Goal: Task Accomplishment & Management: Complete application form

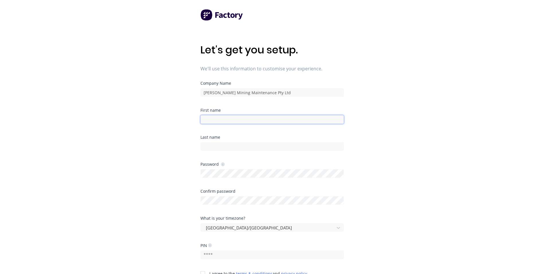
click at [208, 118] on input at bounding box center [271, 119] width 143 height 9
type input "BJ"
type input "[PERSON_NAME]"
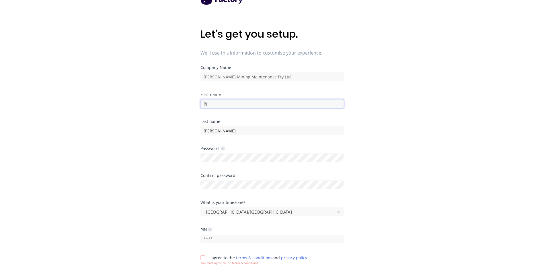
scroll to position [29, 0]
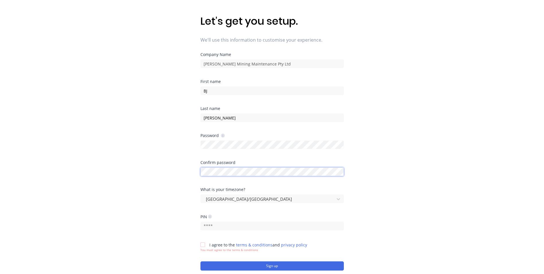
click at [210, 170] on div at bounding box center [271, 171] width 143 height 10
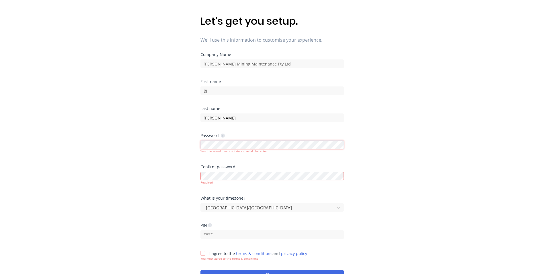
click at [190, 148] on div "Let's get you setup. We'll use this information to customise your experience. C…" at bounding box center [272, 119] width 544 height 296
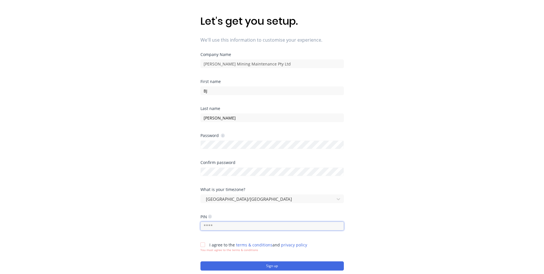
click at [237, 225] on input "text" at bounding box center [271, 225] width 143 height 9
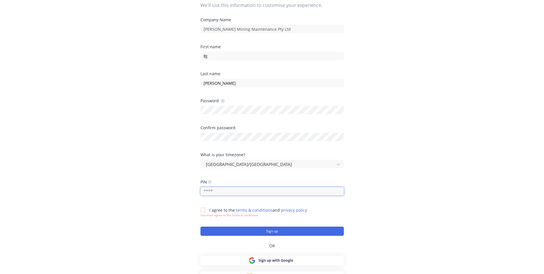
scroll to position [71, 0]
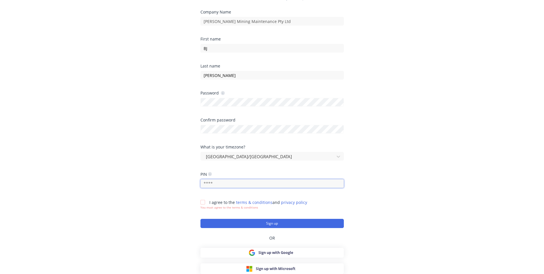
drag, startPoint x: 223, startPoint y: 184, endPoint x: 187, endPoint y: 183, distance: 35.6
click at [187, 183] on div "Let's get you setup. We'll use this information to customise your experience. C…" at bounding box center [272, 77] width 544 height 296
click at [210, 175] on icon at bounding box center [210, 174] width 4 height 4
click at [210, 174] on icon at bounding box center [210, 174] width 4 height 4
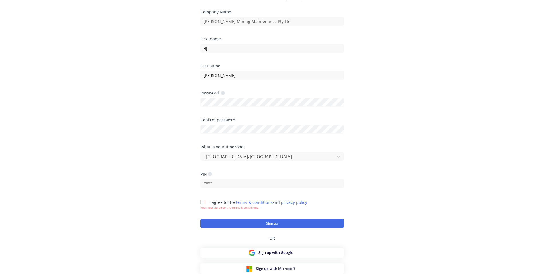
click at [210, 174] on icon at bounding box center [210, 174] width 4 height 4
click at [202, 202] on div at bounding box center [202, 201] width 11 height 11
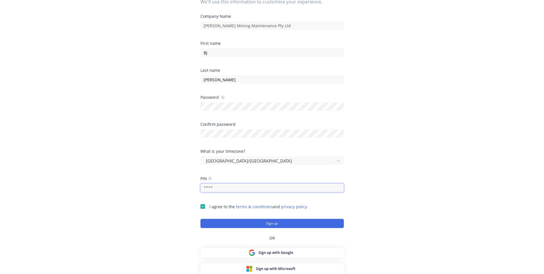
click at [214, 186] on input "text" at bounding box center [271, 187] width 143 height 9
click at [211, 178] on icon at bounding box center [210, 178] width 4 height 4
click at [205, 186] on input "text" at bounding box center [271, 187] width 143 height 9
click at [211, 178] on icon at bounding box center [210, 178] width 4 height 4
drag, startPoint x: 222, startPoint y: 187, endPoint x: 192, endPoint y: 184, distance: 30.3
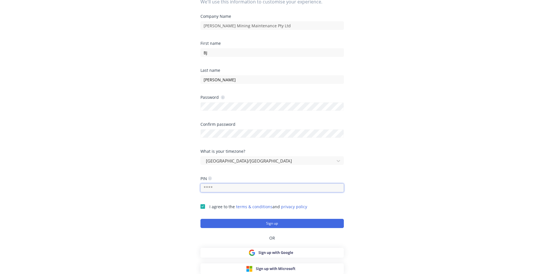
click at [192, 184] on div "Let's get you setup. We'll use this information to customise your experience. C…" at bounding box center [272, 81] width 544 height 296
type input "6721"
click at [267, 222] on button "Sign up" at bounding box center [271, 222] width 143 height 9
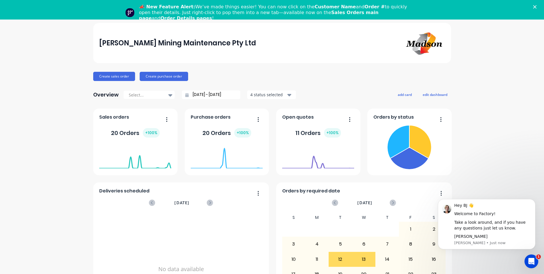
click at [135, 134] on div "20 Orders + 100 %" at bounding box center [135, 132] width 49 height 9
click at [153, 134] on div "+ 100 %" at bounding box center [151, 132] width 17 height 9
click at [162, 118] on button "button" at bounding box center [165, 119] width 12 height 9
click at [212, 140] on div "20 Orders + 100 %" at bounding box center [227, 132] width 72 height 17
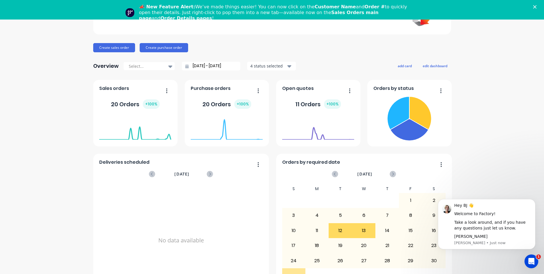
scroll to position [54, 0]
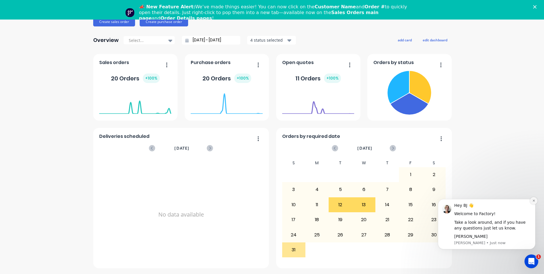
click at [533, 200] on icon "Dismiss notification" at bounding box center [533, 200] width 3 height 3
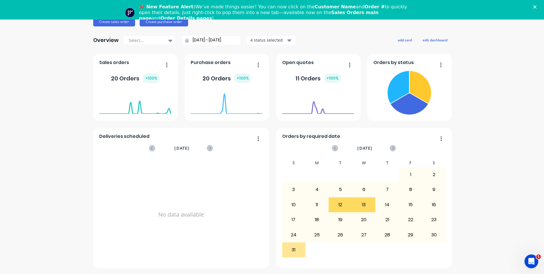
click at [531, 263] on icon "Open Intercom Messenger" at bounding box center [531, 260] width 9 height 9
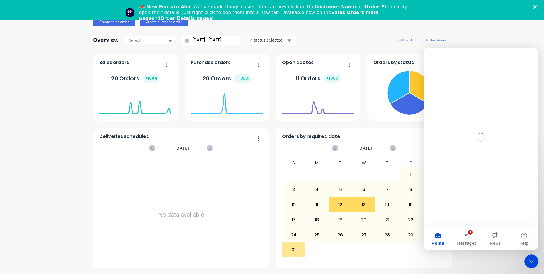
scroll to position [0, 0]
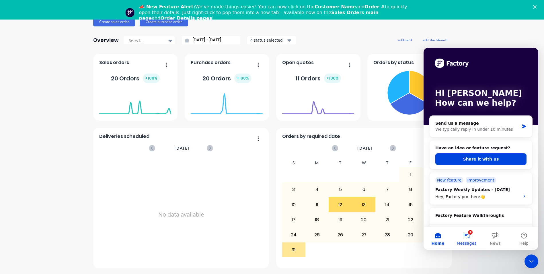
click at [468, 234] on button "1 Messages" at bounding box center [466, 238] width 29 height 23
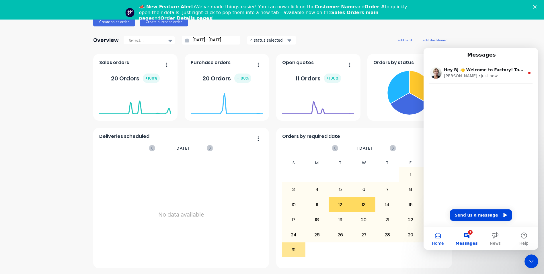
click at [436, 239] on button "Home" at bounding box center [437, 238] width 29 height 23
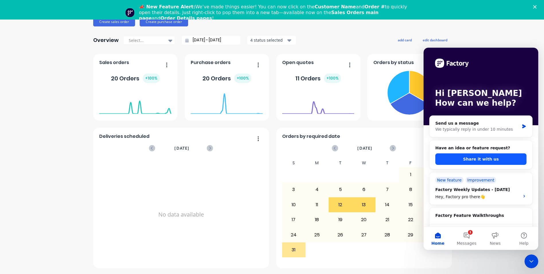
click at [476, 161] on button "Share it with us" at bounding box center [480, 158] width 91 height 11
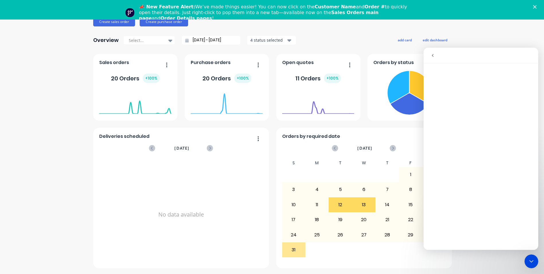
click at [244, 91] on foreignobject at bounding box center [227, 102] width 72 height 24
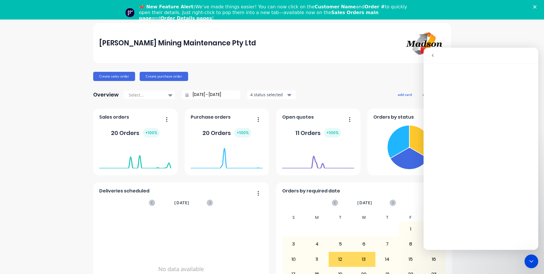
click at [300, 56] on div "[PERSON_NAME] Mining Maintenance Pty Ltd" at bounding box center [272, 43] width 346 height 27
click at [432, 55] on icon "go back" at bounding box center [432, 55] width 5 height 5
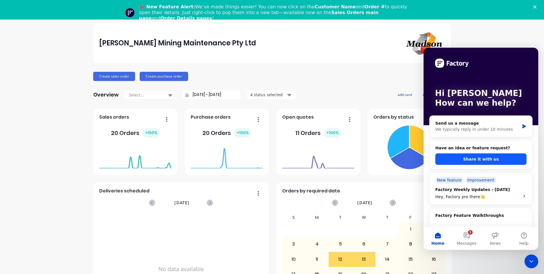
click at [475, 160] on button "Share it with us" at bounding box center [480, 158] width 91 height 11
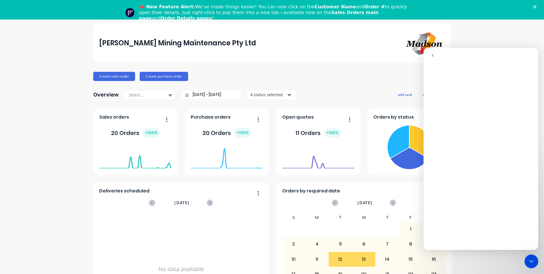
click at [432, 56] on icon "go back" at bounding box center [432, 55] width 5 height 5
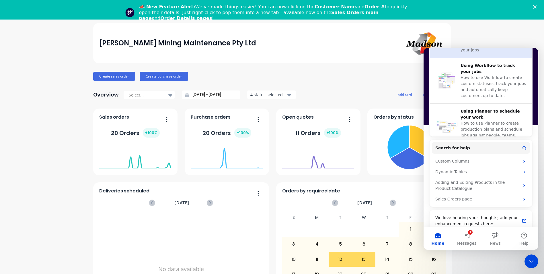
scroll to position [220, 0]
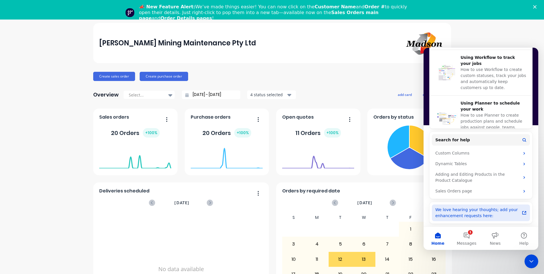
click at [468, 212] on div "We love hearing your thoughts; add your enhancement requests here:" at bounding box center [477, 212] width 84 height 12
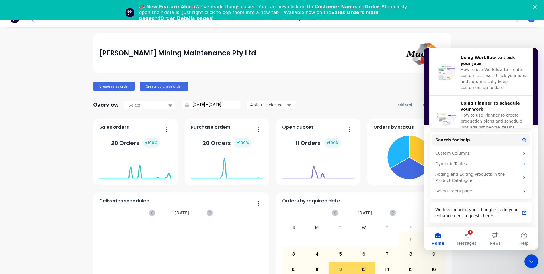
scroll to position [0, 0]
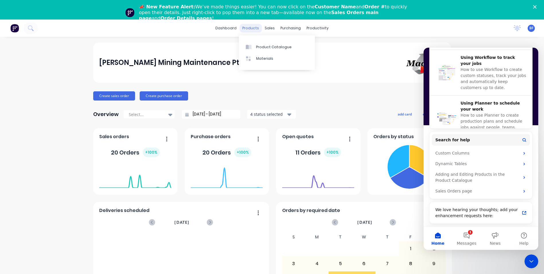
click at [247, 28] on div "products" at bounding box center [250, 28] width 22 height 9
click at [259, 47] on div "Product Catalogue" at bounding box center [274, 46] width 36 height 5
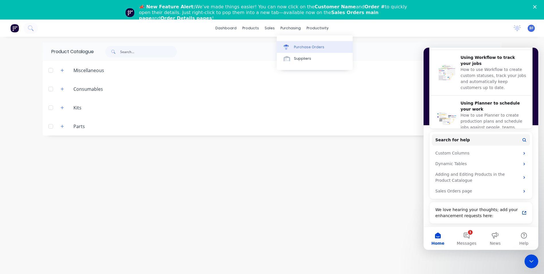
click at [299, 46] on div "Purchase Orders" at bounding box center [309, 46] width 30 height 5
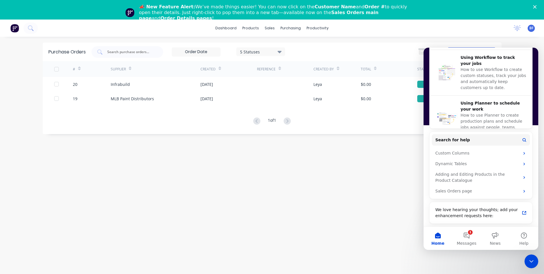
click at [343, 180] on div "Purchase Orders 5 Statuses 5 Statuses Export to Excel (XLSX) Create purchase or…" at bounding box center [272, 164] width 459 height 245
click at [533, 260] on icon "Close Intercom Messenger" at bounding box center [531, 261] width 4 height 2
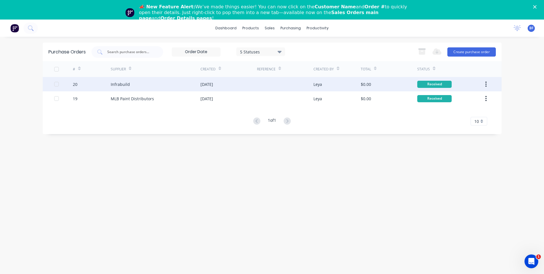
click at [487, 81] on icon "button" at bounding box center [485, 84] width 1 height 6
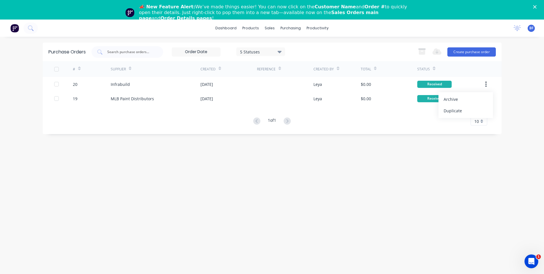
click at [351, 198] on div "Purchase Orders 5 Statuses 5 Statuses Export to Excel (XLSX) Create purchase or…" at bounding box center [272, 164] width 459 height 245
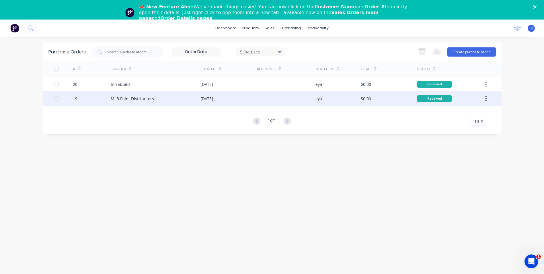
click at [134, 98] on div "MLB Paint Distributors" at bounding box center [132, 98] width 43 height 6
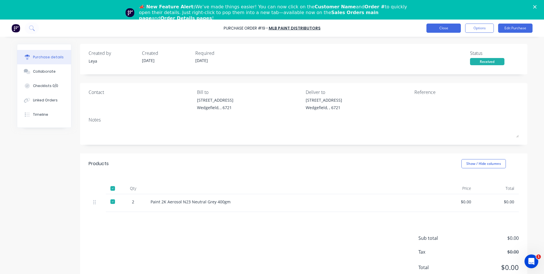
click at [444, 31] on button "Close" at bounding box center [443, 28] width 34 height 9
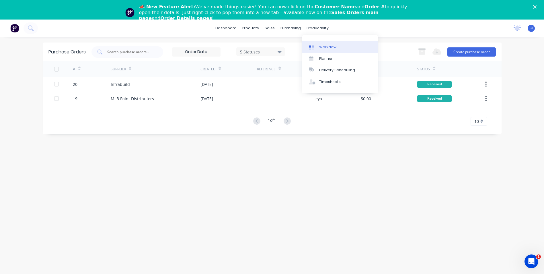
click at [327, 47] on div "Workflow" at bounding box center [327, 46] width 17 height 5
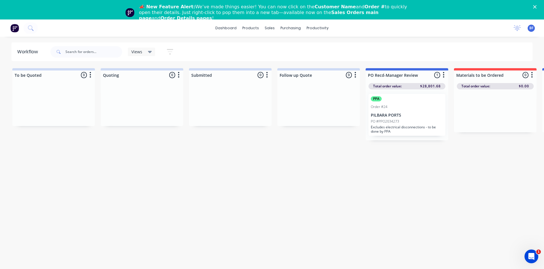
click at [425, 111] on div "PPA Order #24 PILBARA PORTS PO #PPO2034273 Excludes electrical disconnections -…" at bounding box center [406, 115] width 77 height 42
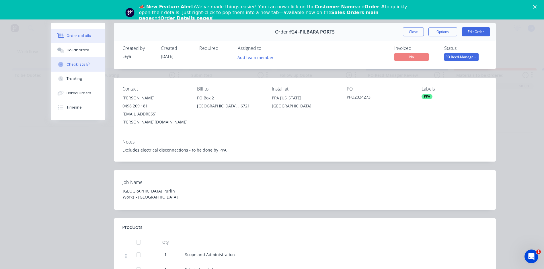
click at [77, 65] on div "Checklists 1/4" at bounding box center [79, 64] width 24 height 5
type textarea "x"
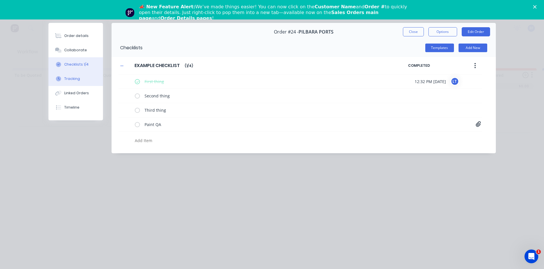
click at [79, 79] on div "Tracking" at bounding box center [72, 78] width 16 height 5
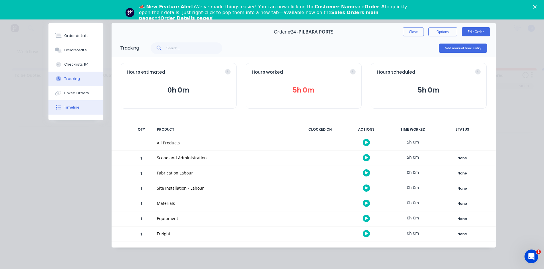
click at [77, 106] on div "Timeline" at bounding box center [71, 107] width 15 height 5
